Goal: Find specific page/section: Find specific page/section

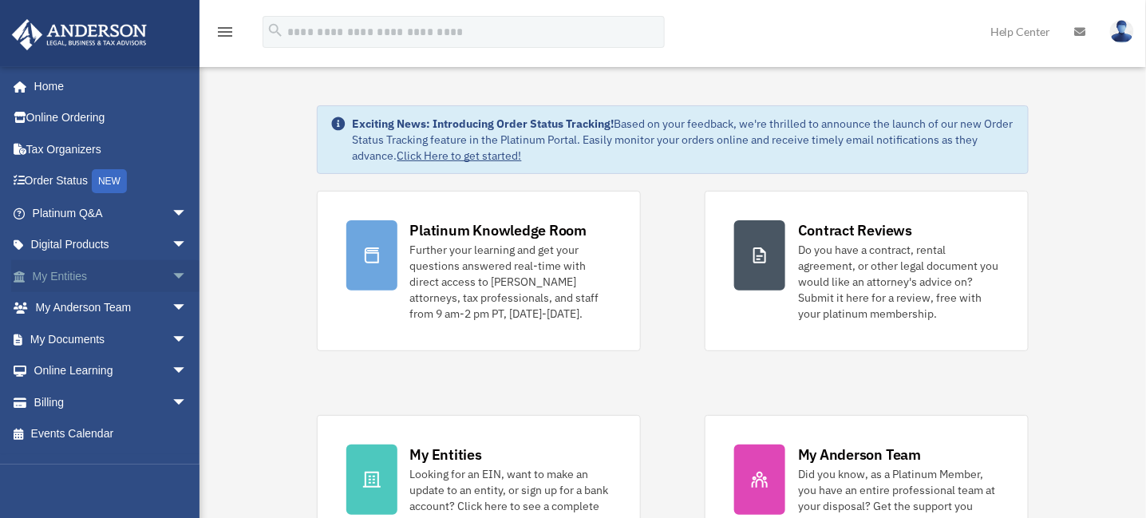
click at [57, 275] on link "My Entities arrow_drop_down" at bounding box center [111, 276] width 200 height 32
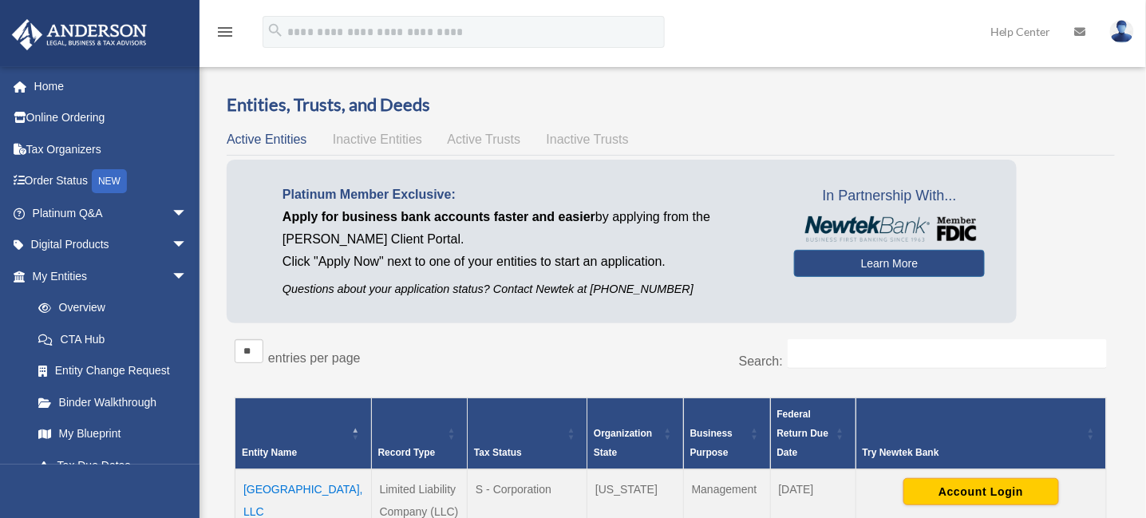
scroll to position [239, 0]
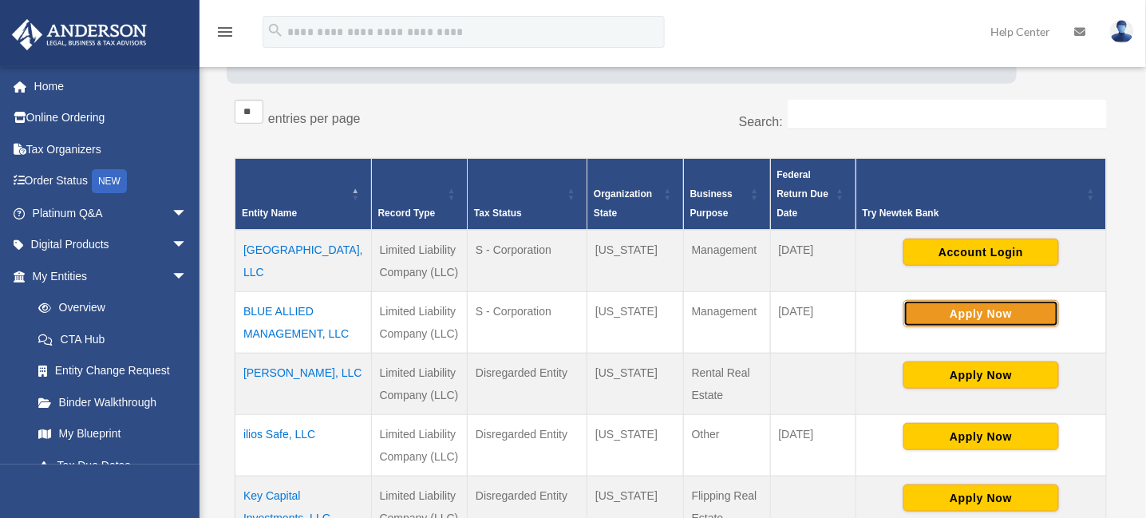
click at [956, 327] on button "Apply Now" at bounding box center [982, 313] width 156 height 27
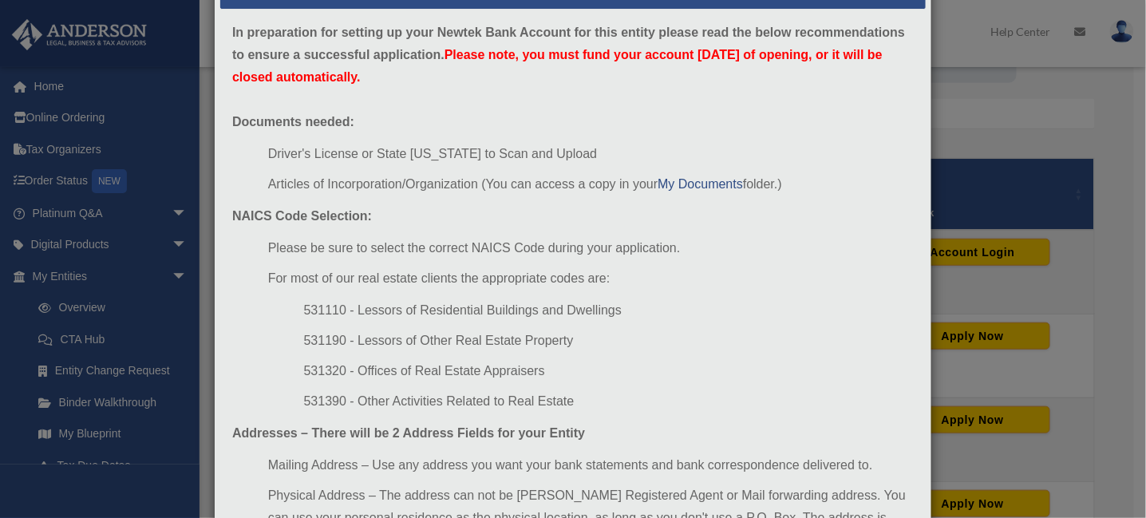
scroll to position [212, 0]
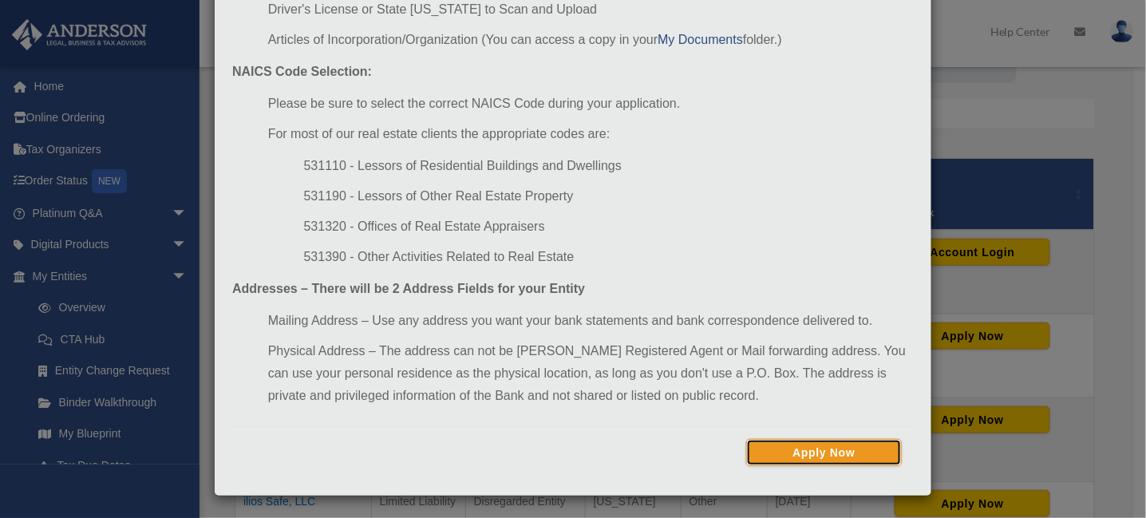
click at [826, 449] on button "Apply Now" at bounding box center [824, 452] width 156 height 27
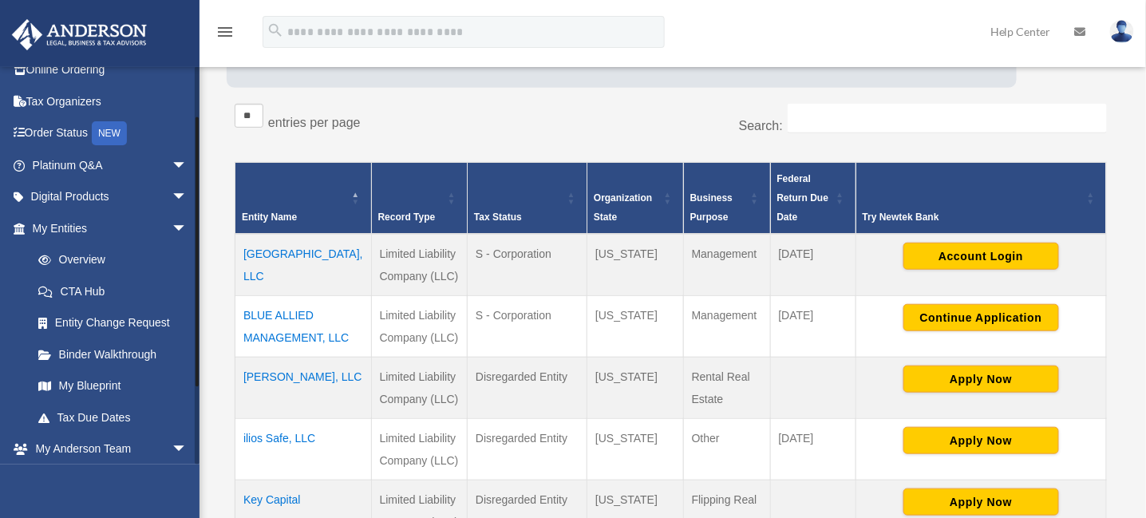
scroll to position [177, 0]
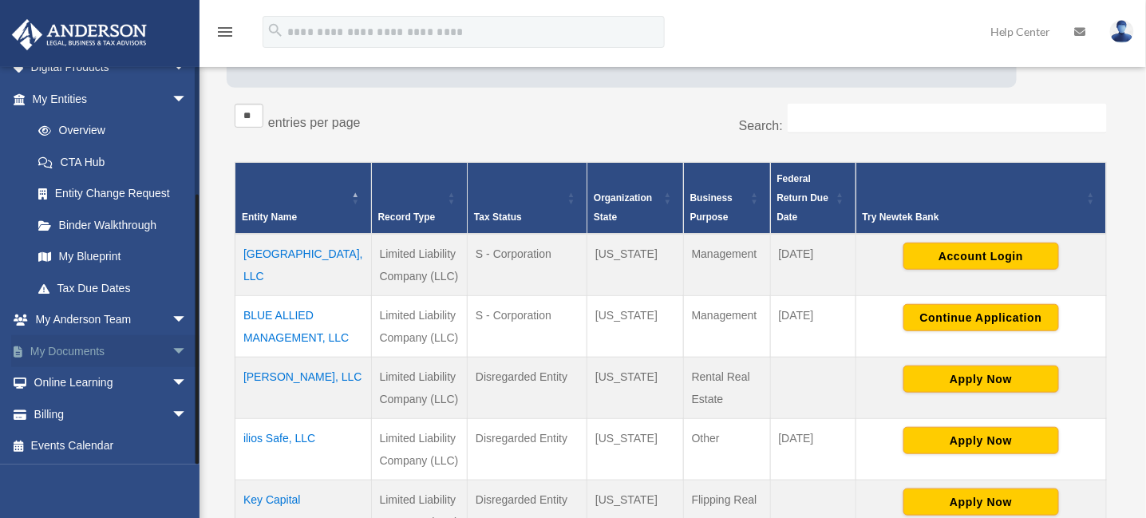
click at [49, 349] on link "My Documents arrow_drop_down" at bounding box center [111, 351] width 200 height 32
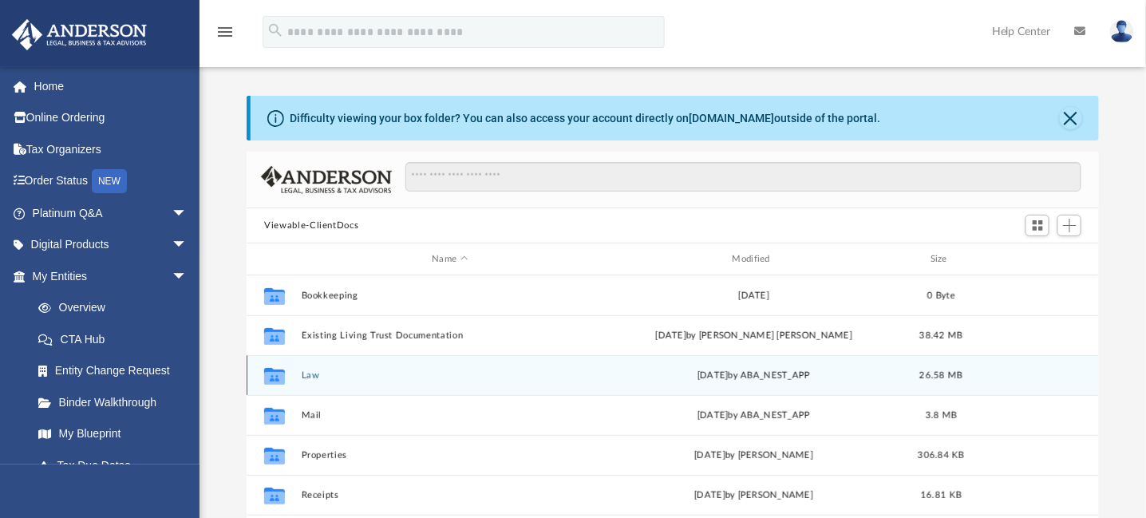
scroll to position [350, 841]
click at [311, 374] on button "Law" at bounding box center [450, 375] width 297 height 10
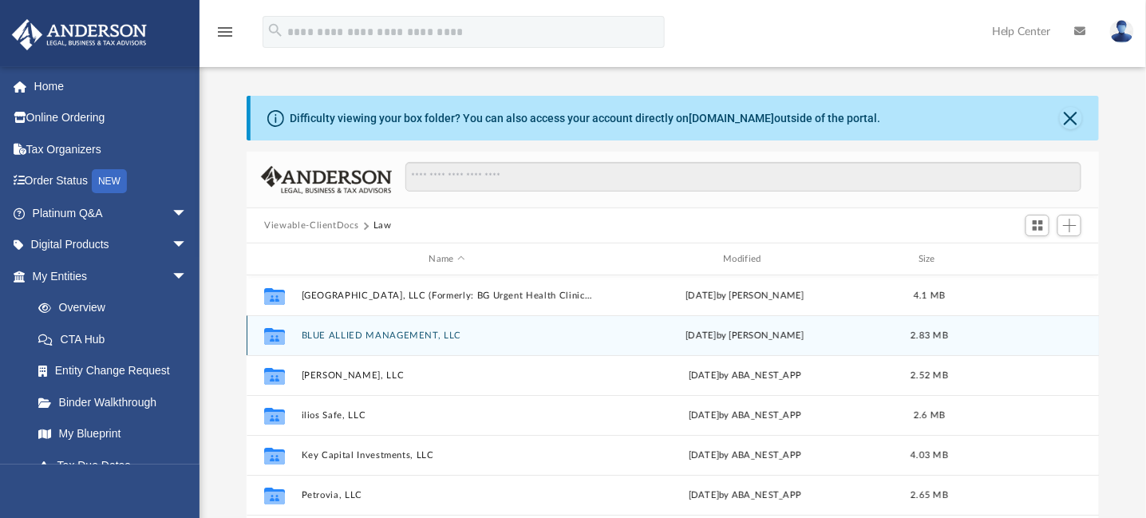
click at [345, 330] on button "BLUE ALLIED MANAGEMENT, LLC" at bounding box center [447, 335] width 291 height 10
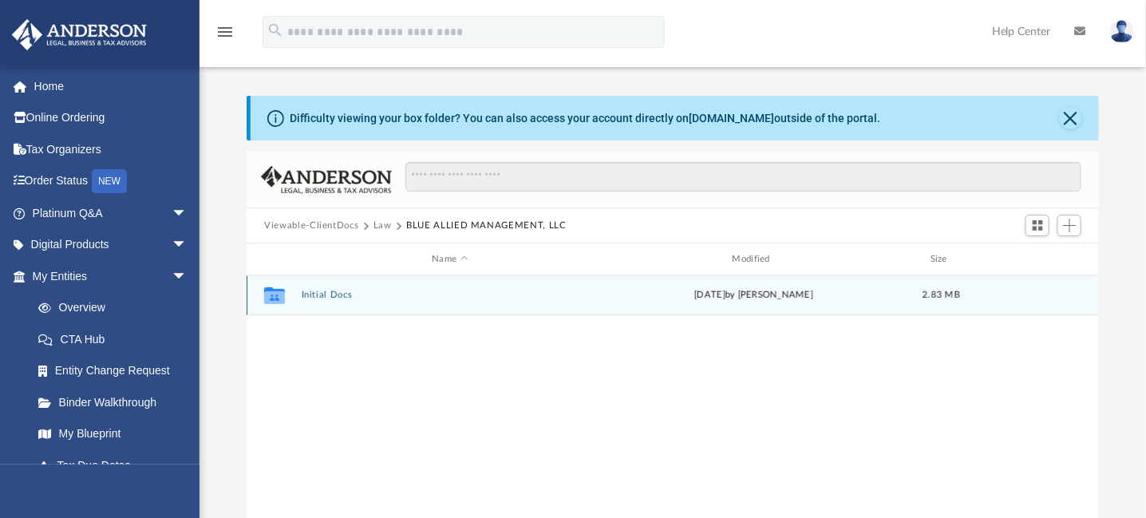
click at [327, 291] on button "Initial Docs" at bounding box center [450, 295] width 297 height 10
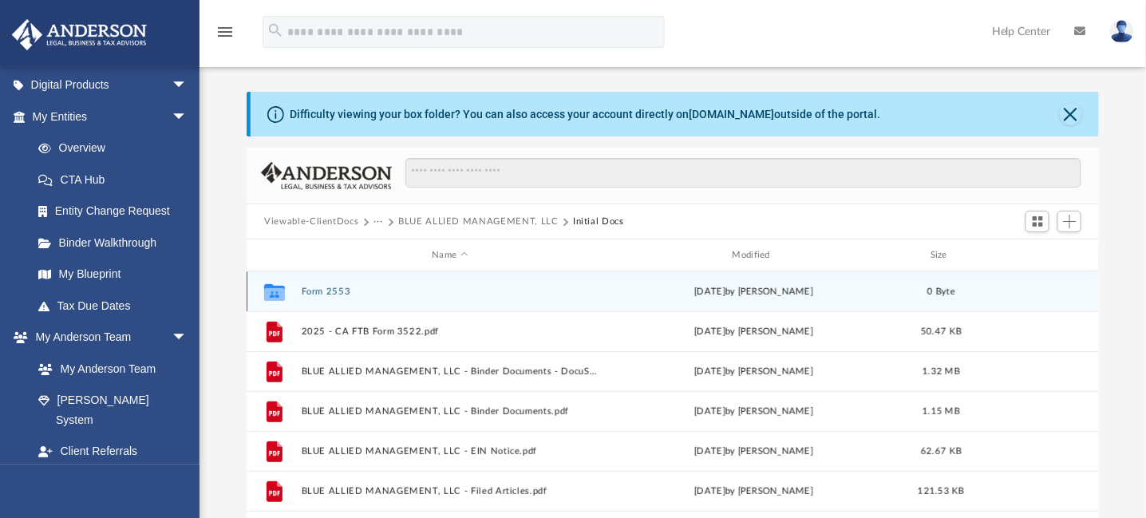
scroll to position [0, 0]
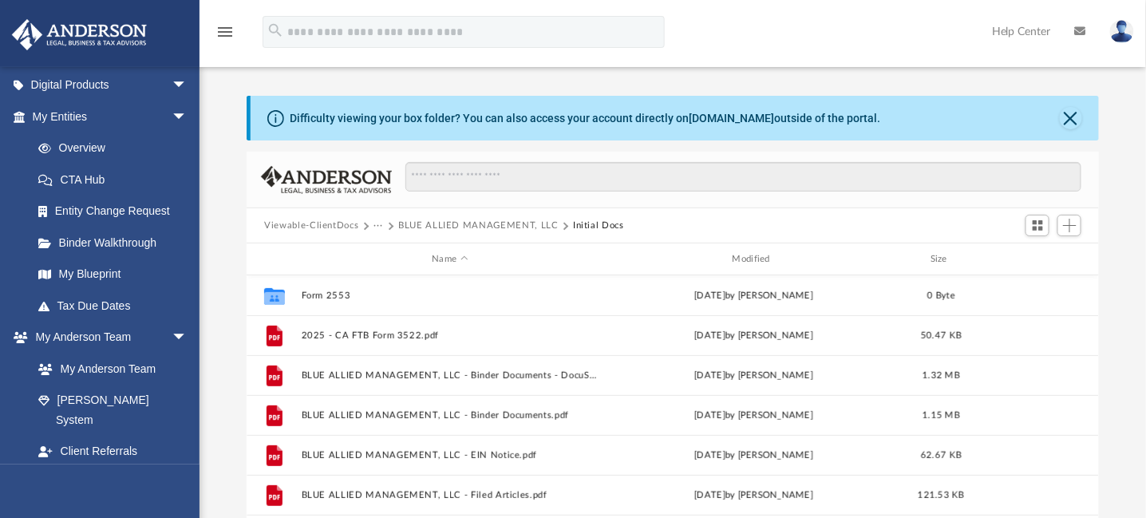
click at [415, 223] on button "BLUE ALLIED MANAGEMENT, LLC" at bounding box center [478, 226] width 160 height 14
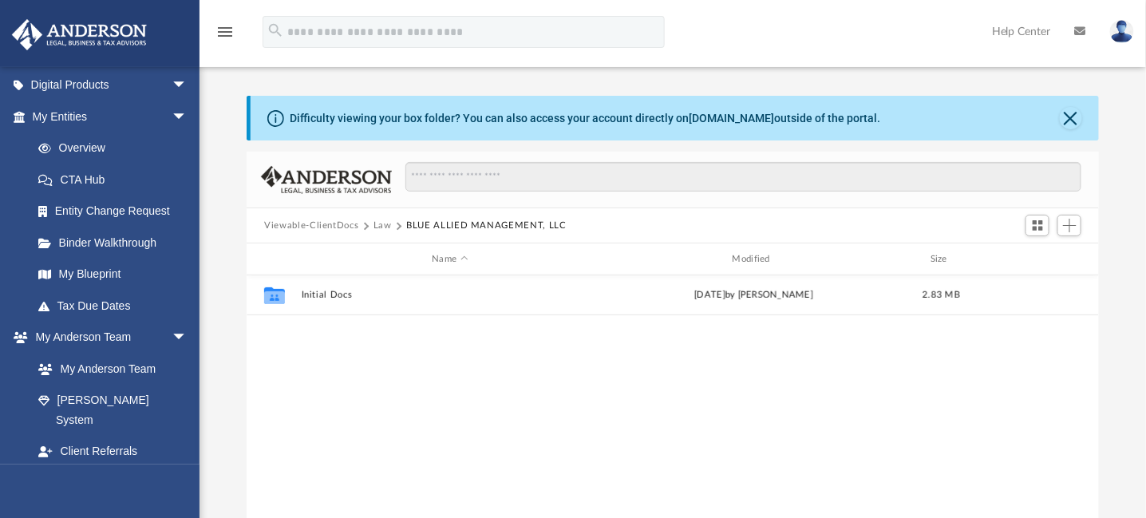
click at [380, 225] on button "Law" at bounding box center [383, 226] width 18 height 14
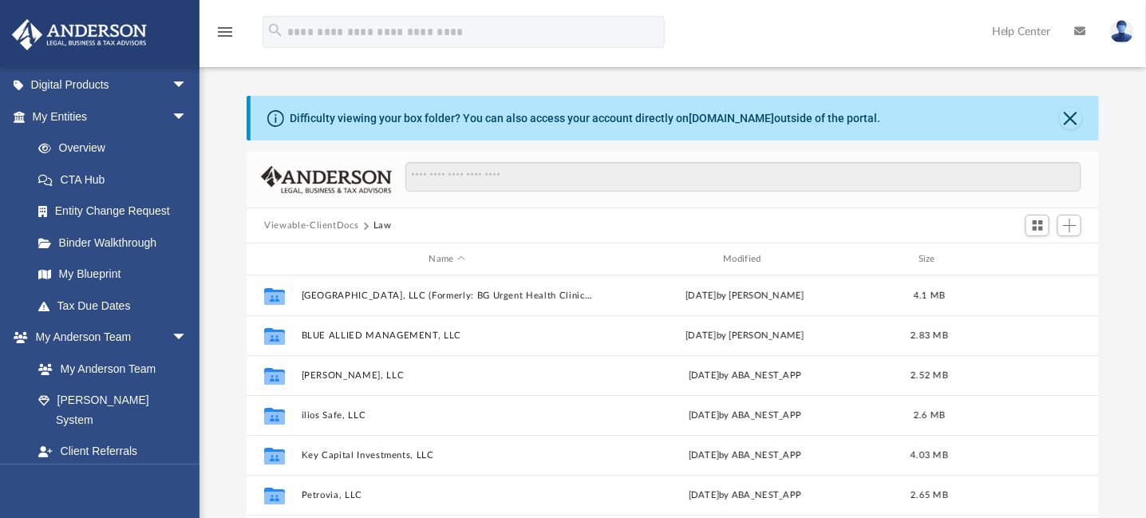
click at [346, 224] on button "Viewable-ClientDocs" at bounding box center [311, 226] width 94 height 14
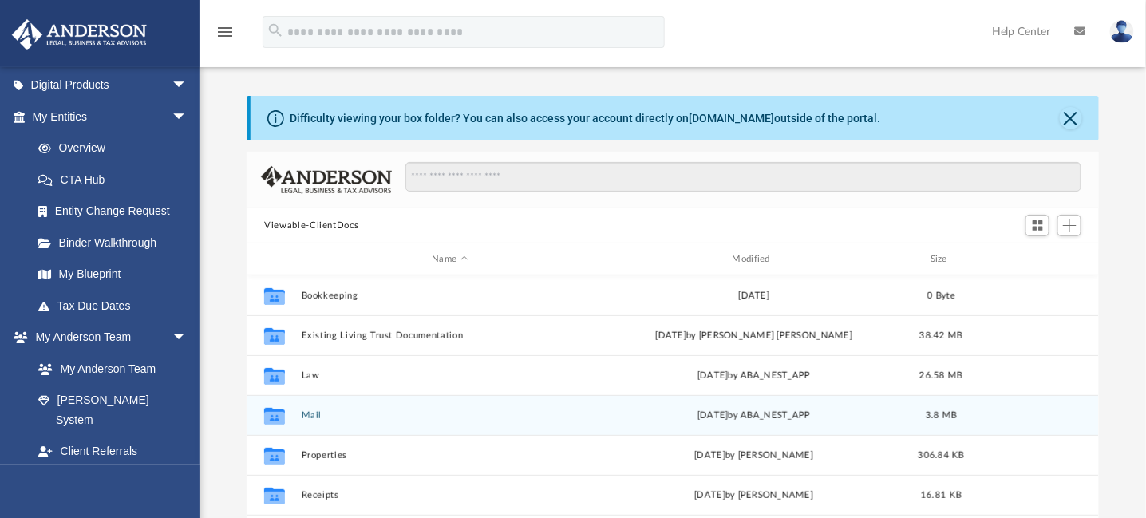
click at [309, 413] on button "Mail" at bounding box center [450, 415] width 297 height 10
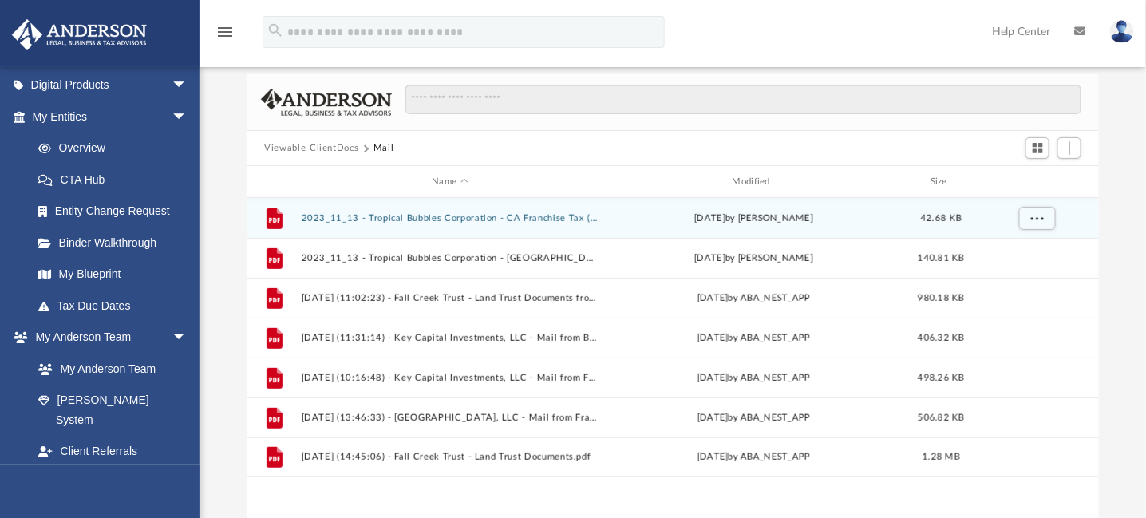
scroll to position [160, 0]
